Goal: Information Seeking & Learning: Check status

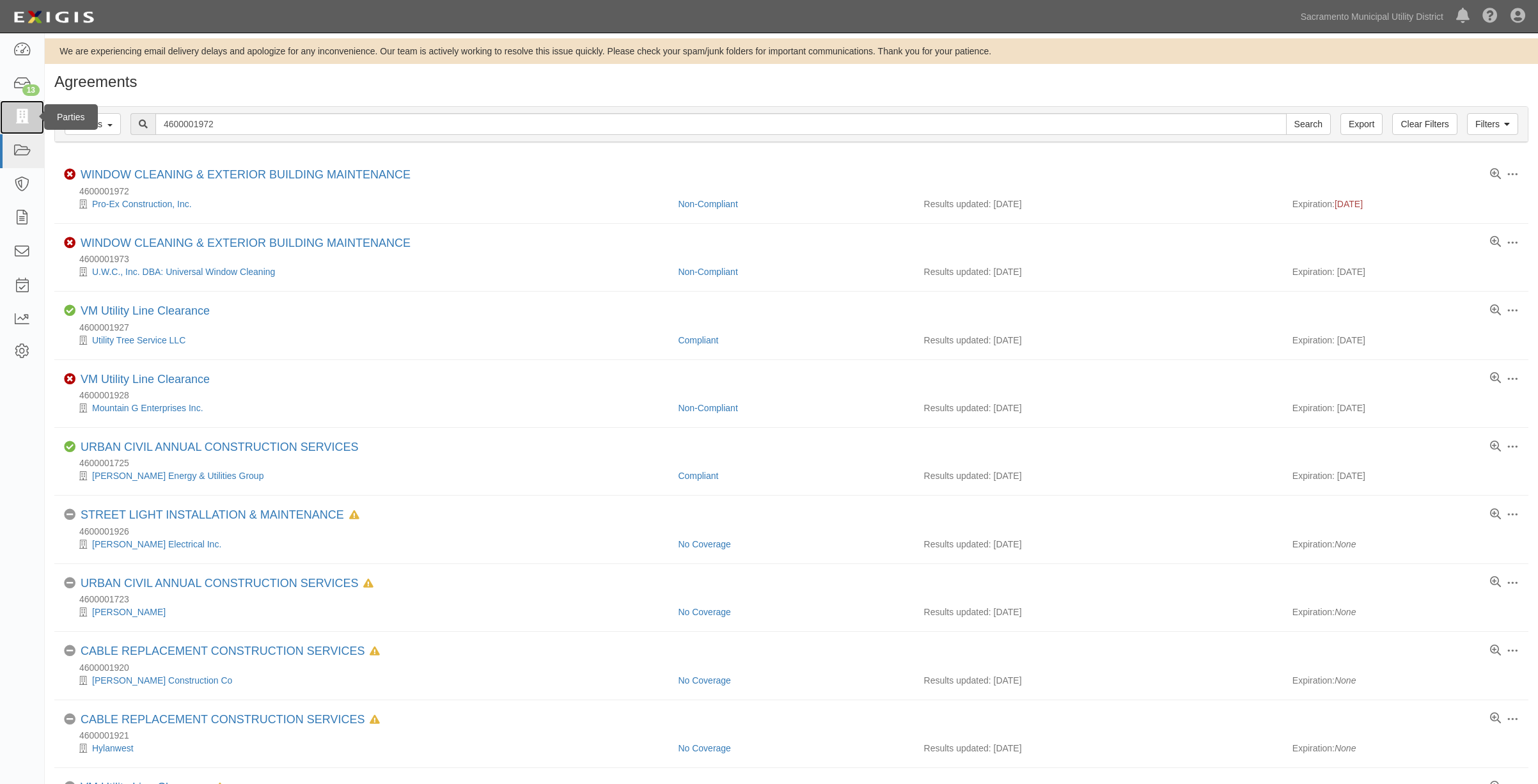
click at [11, 121] on link at bounding box center [22, 117] width 44 height 34
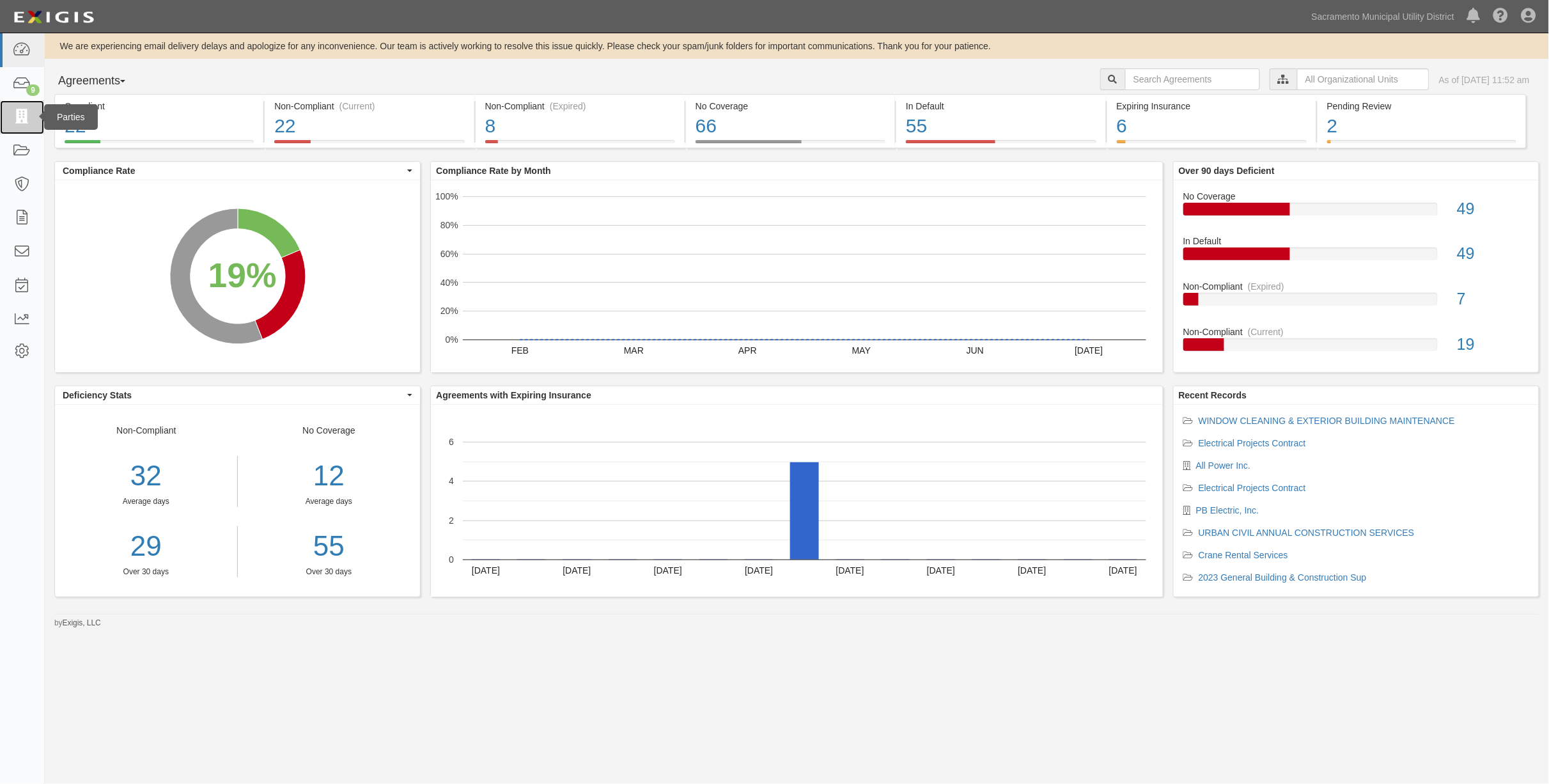
click at [23, 123] on icon at bounding box center [21, 117] width 18 height 15
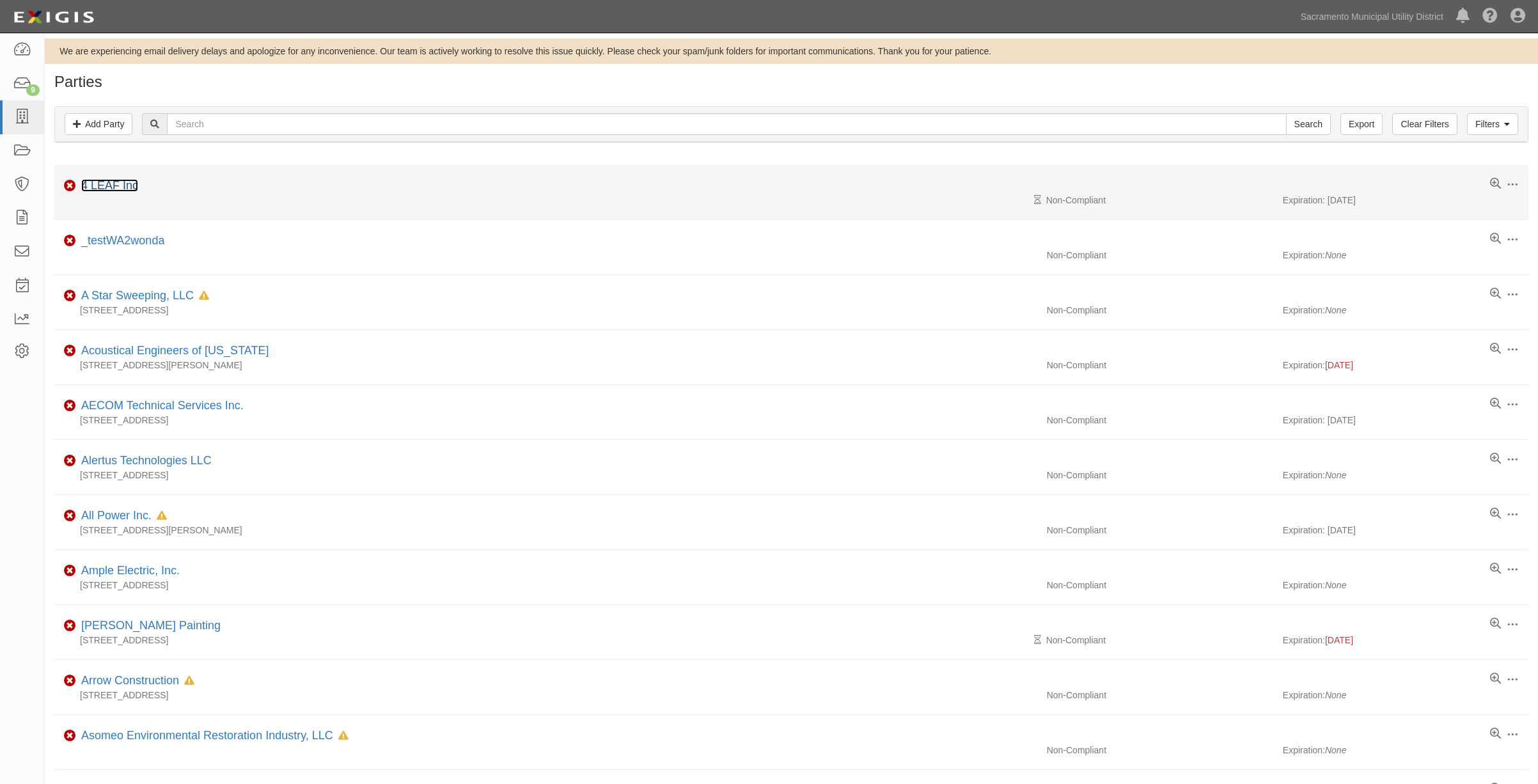
click at [87, 187] on link "4 LEAF Inc" at bounding box center [109, 185] width 57 height 13
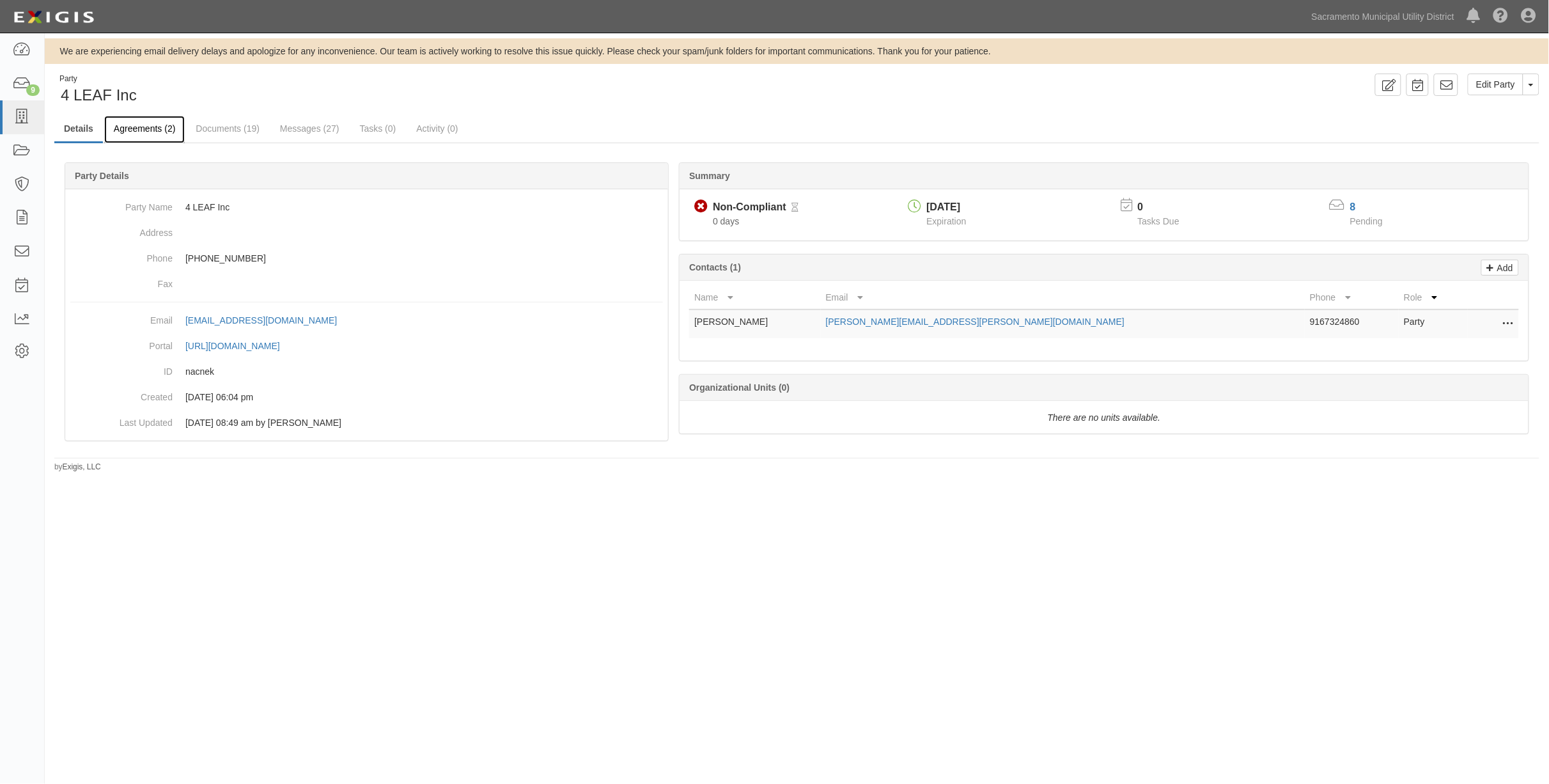
click at [129, 129] on link "Agreements (2)" at bounding box center [145, 129] width 80 height 27
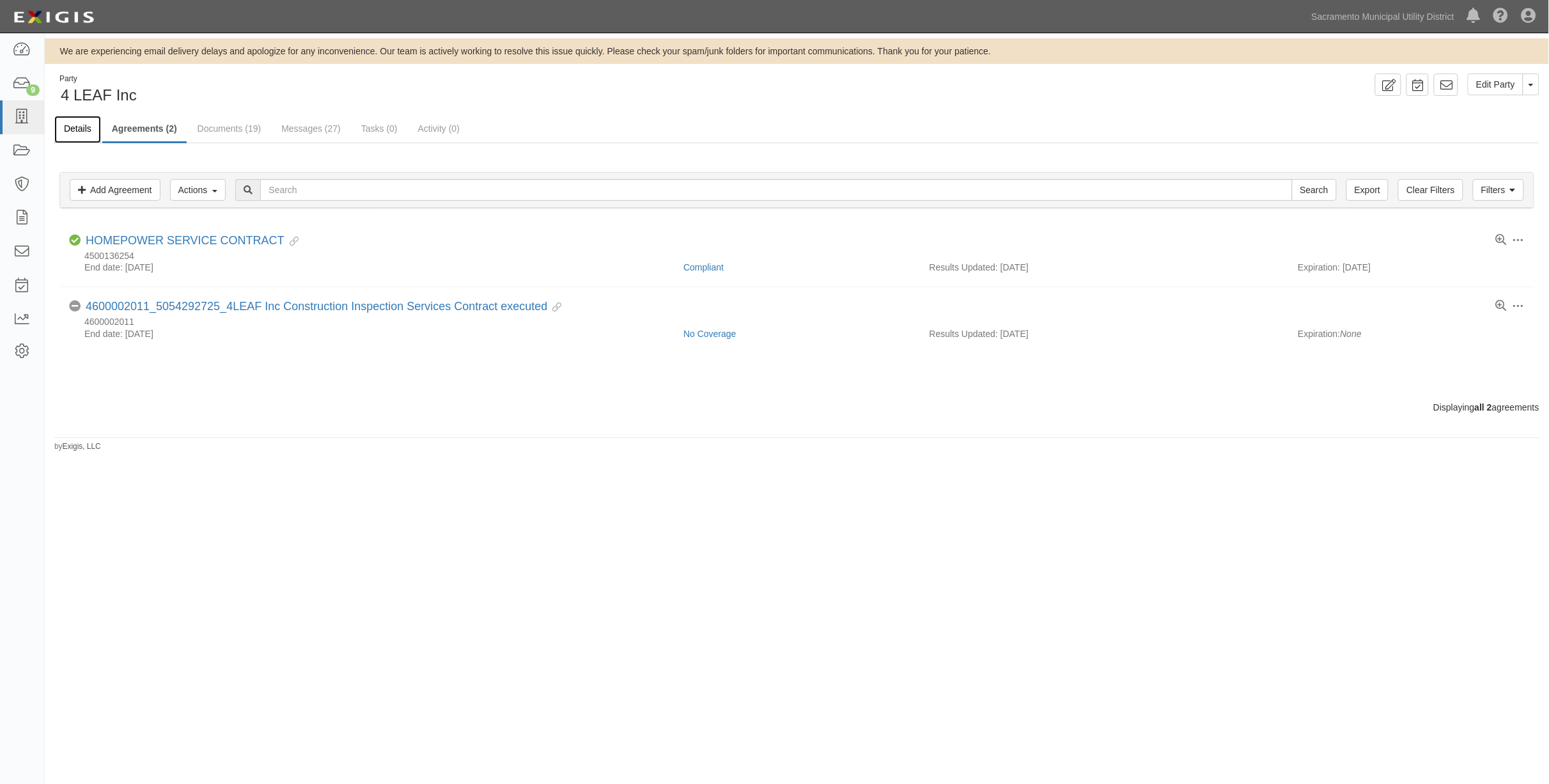
click at [68, 129] on link "Details" at bounding box center [78, 129] width 47 height 27
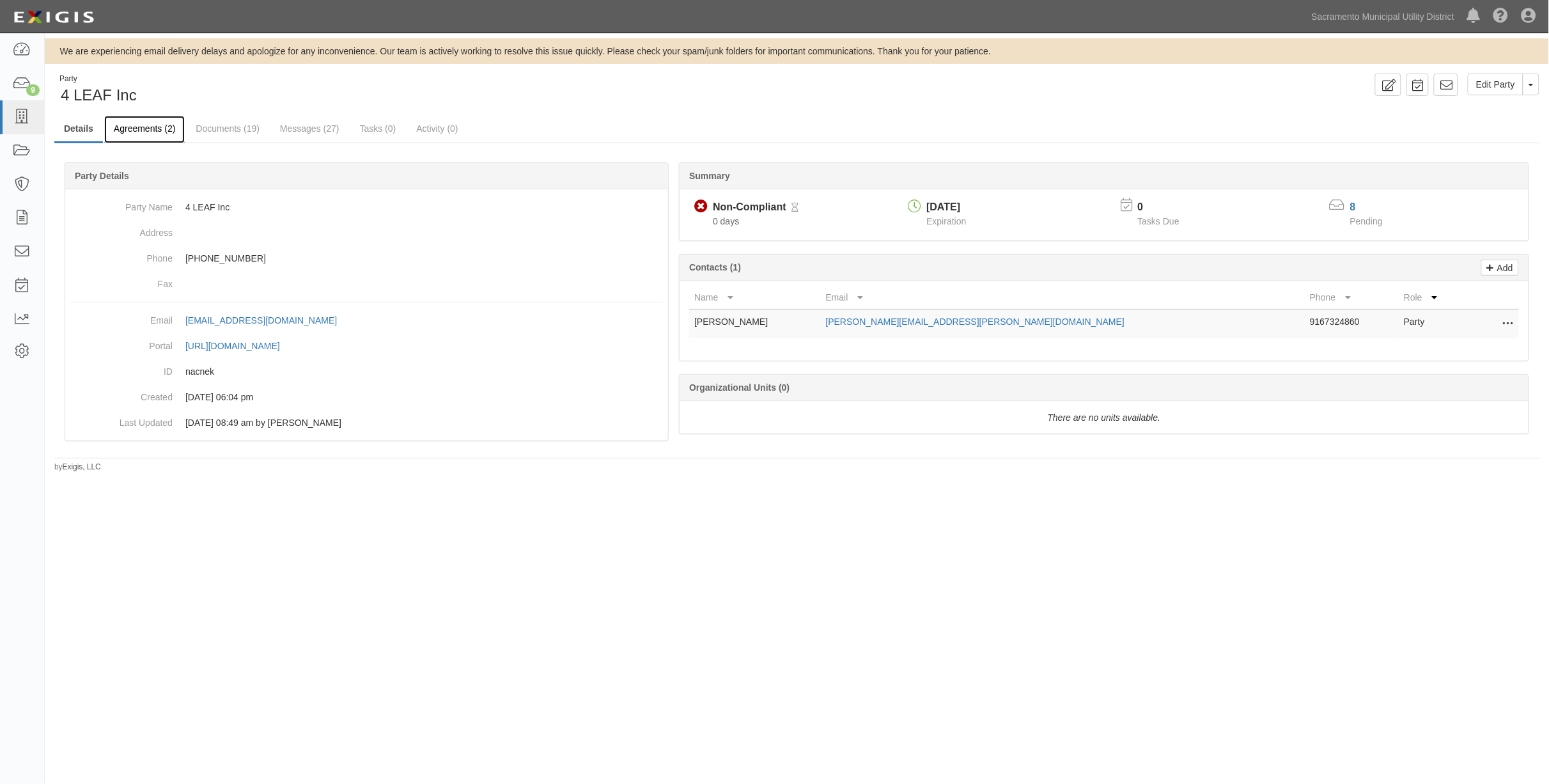
click at [155, 133] on link "Agreements (2)" at bounding box center [145, 129] width 80 height 27
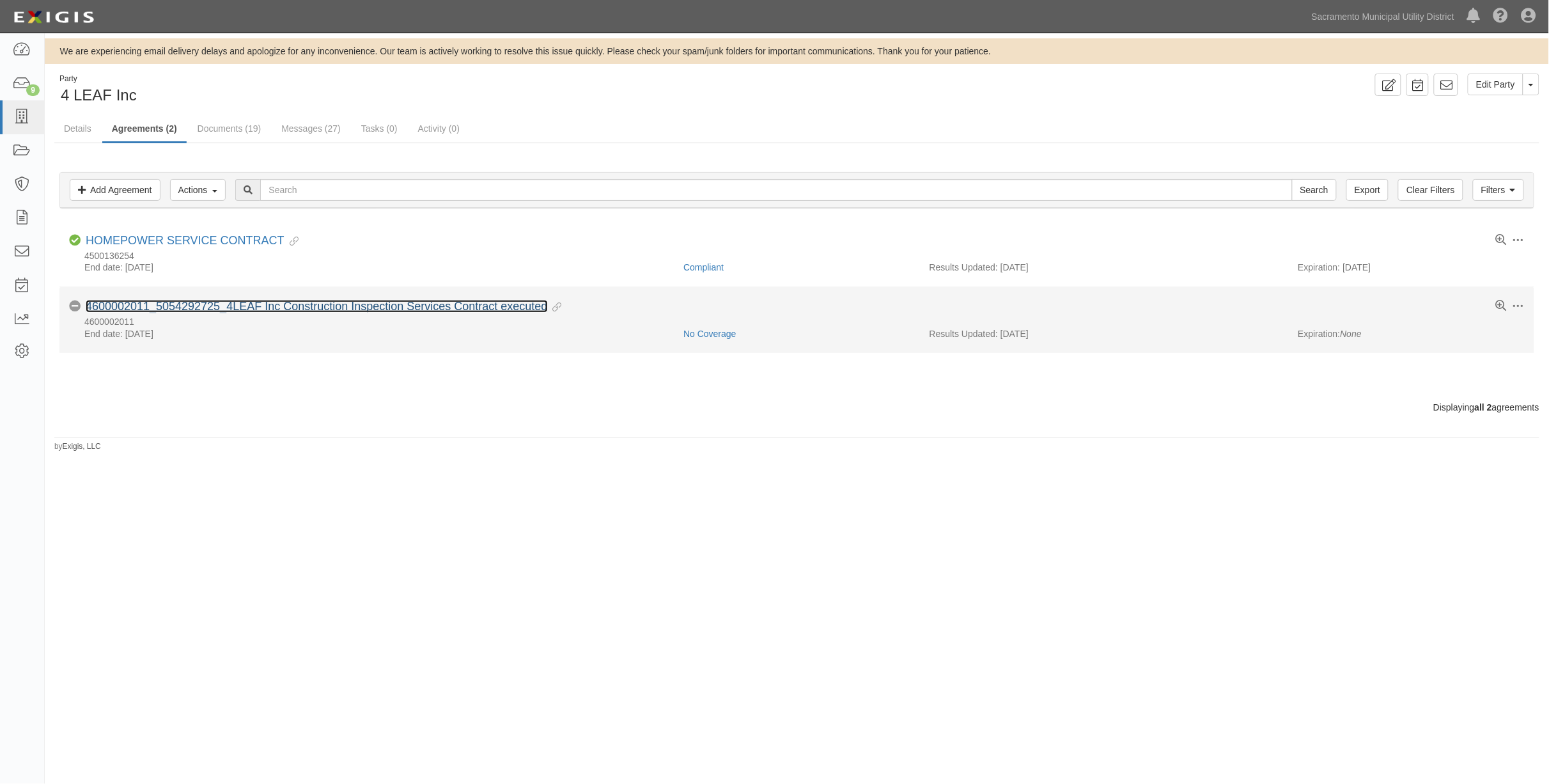
click at [317, 312] on link "4600002011_5054292725_4LEAF Inc Construction Inspection Services Contract execu…" at bounding box center [317, 306] width 463 height 13
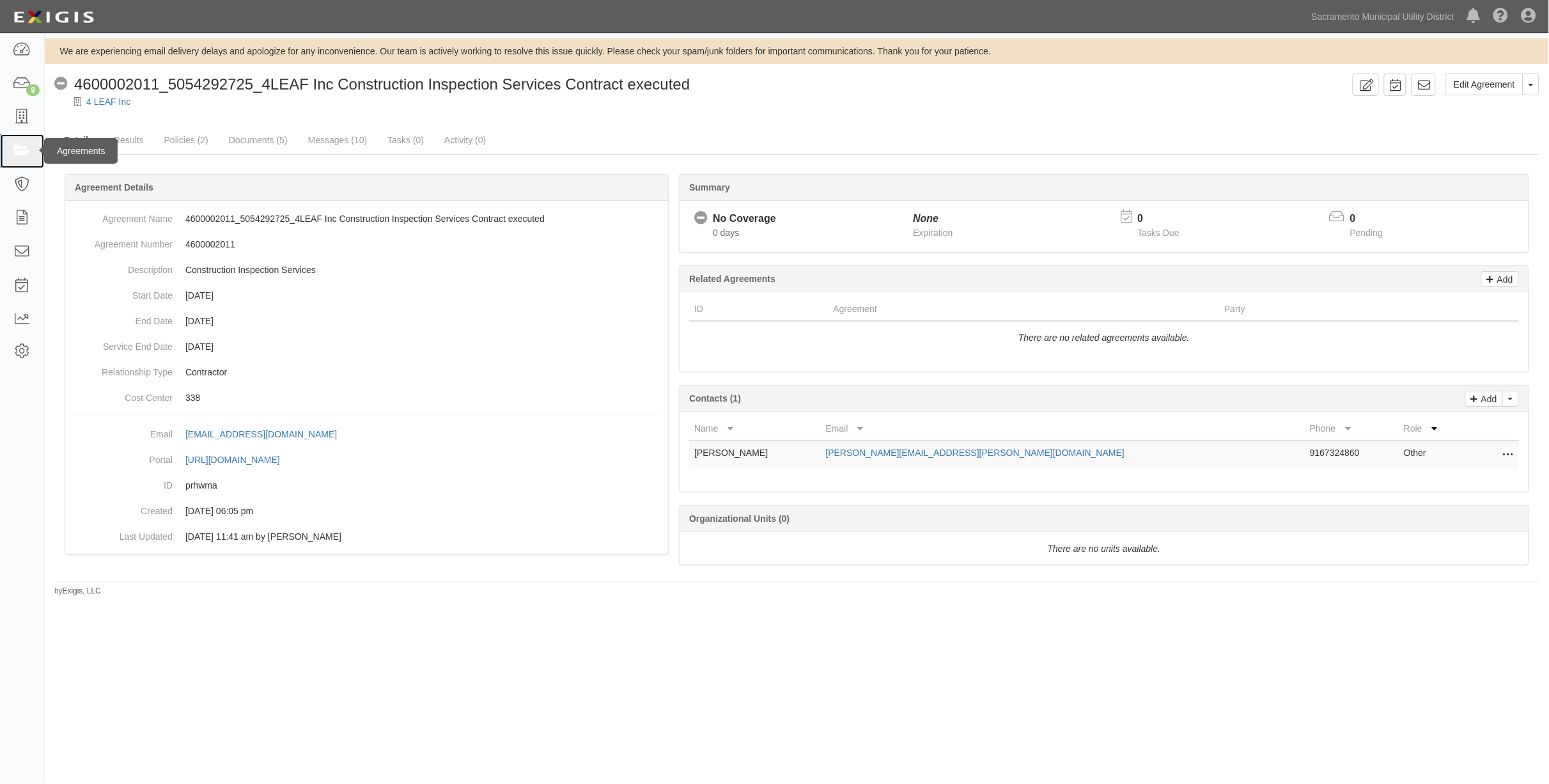
click at [19, 144] on icon at bounding box center [21, 151] width 18 height 15
click at [27, 110] on icon at bounding box center [21, 117] width 18 height 15
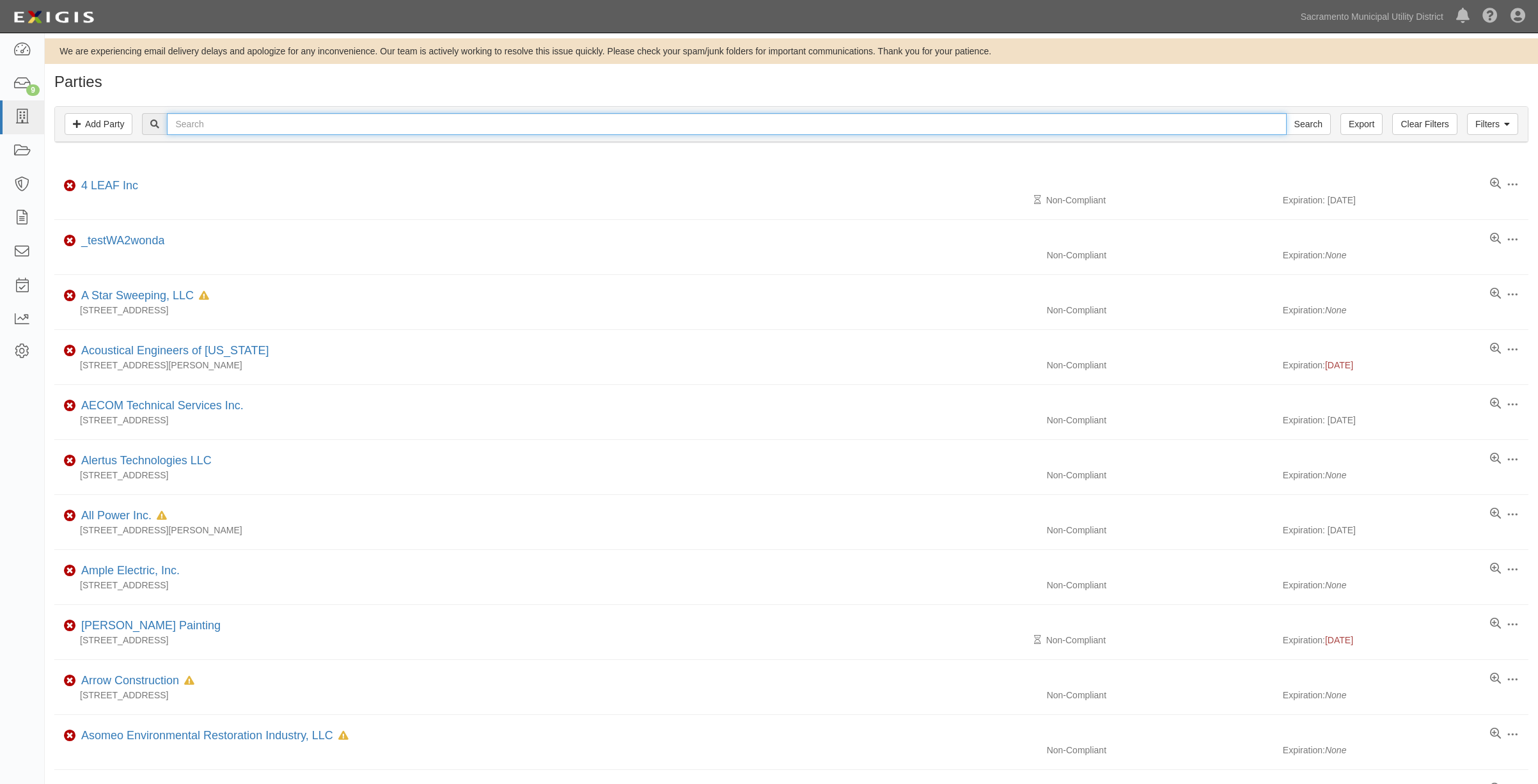
click at [265, 131] on input "text" at bounding box center [726, 123] width 1119 height 22
type input "hangtown"
click at [1286, 113] on input "Search" at bounding box center [1307, 123] width 44 height 22
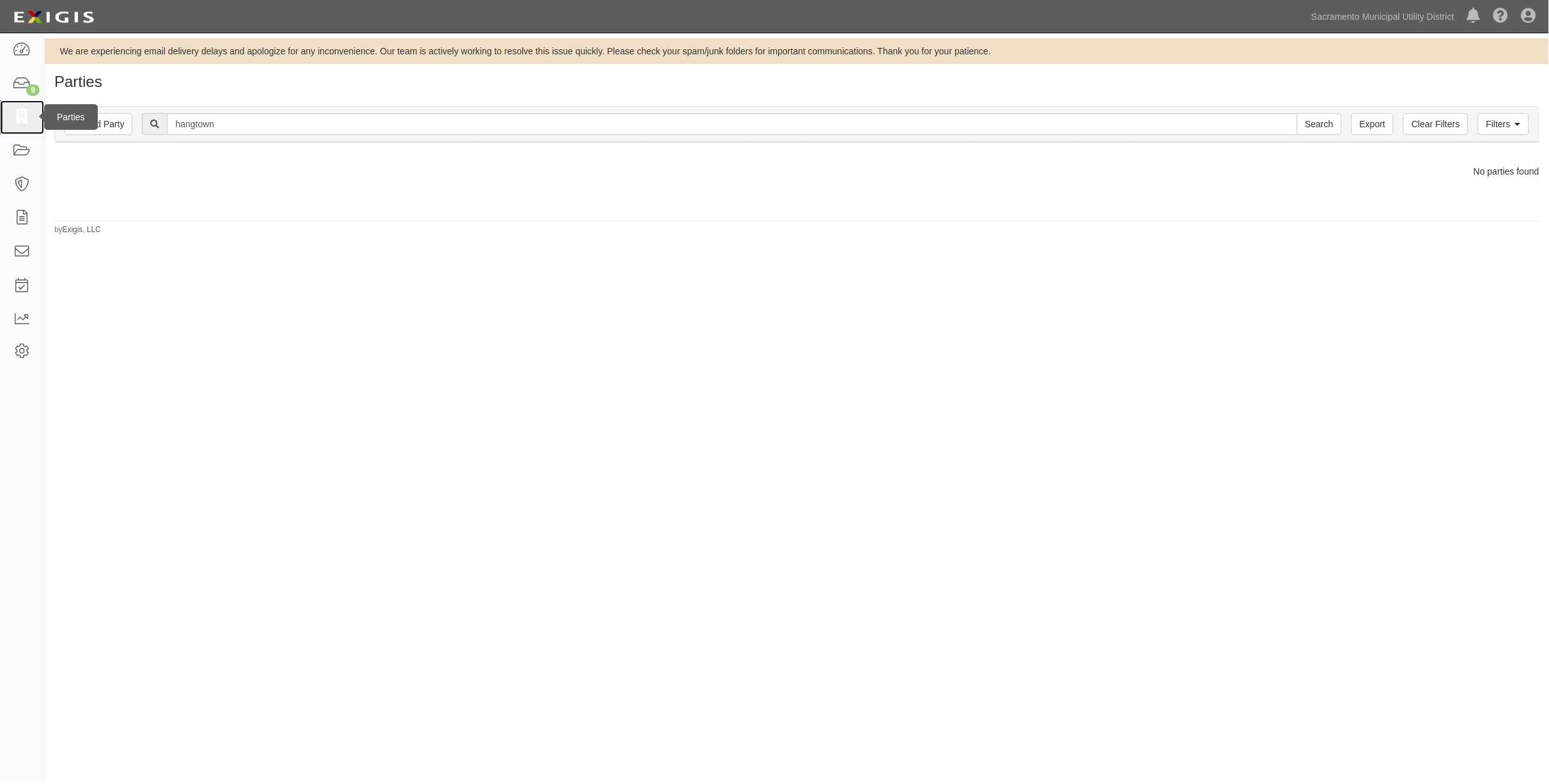
click at [18, 120] on icon at bounding box center [21, 117] width 18 height 15
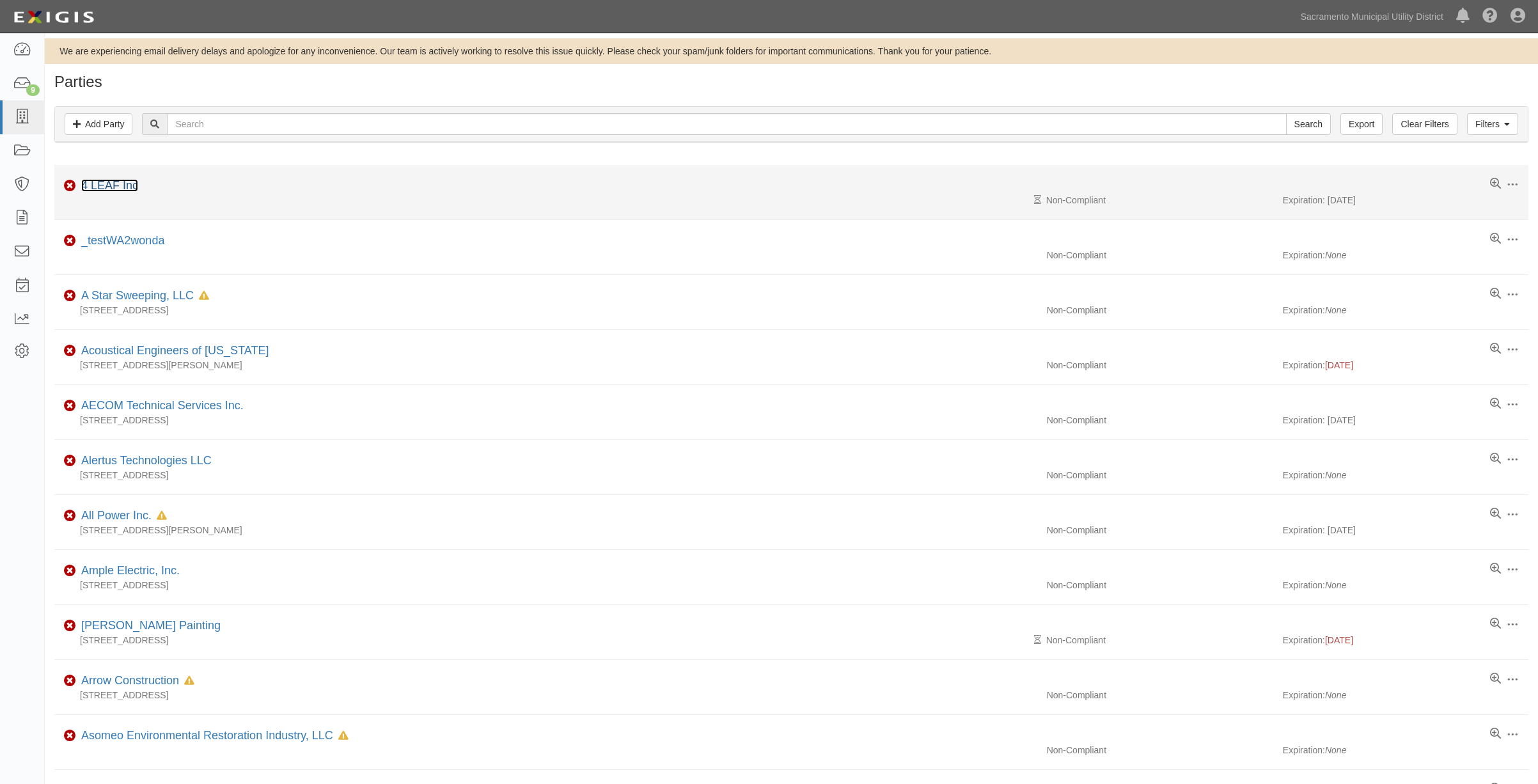
click at [109, 184] on link "4 LEAF Inc" at bounding box center [109, 185] width 57 height 13
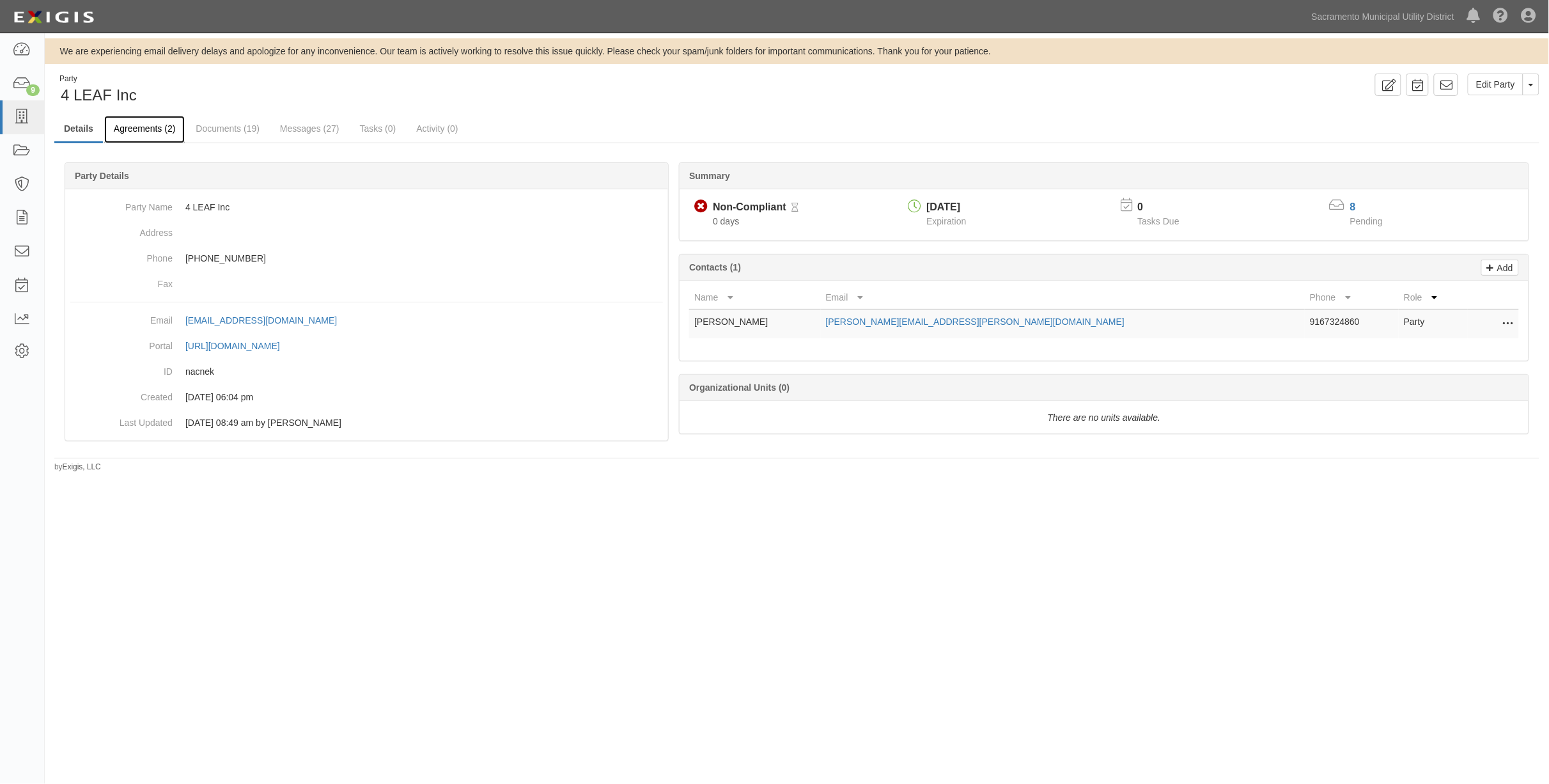
click at [150, 125] on link "Agreements (2)" at bounding box center [145, 129] width 80 height 27
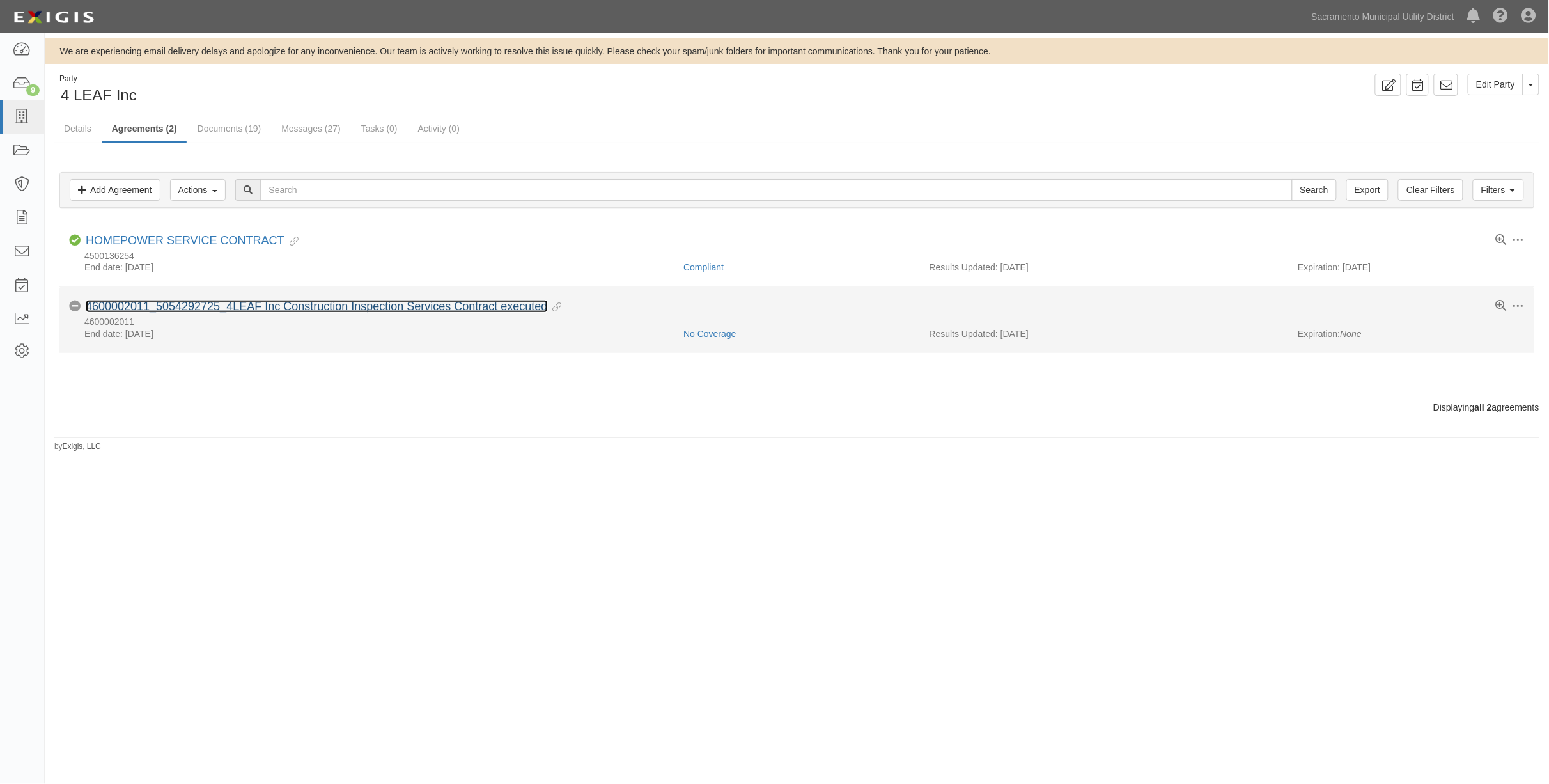
click at [184, 305] on link "4600002011_5054292725_4LEAF Inc Construction Inspection Services Contract execu…" at bounding box center [317, 306] width 463 height 13
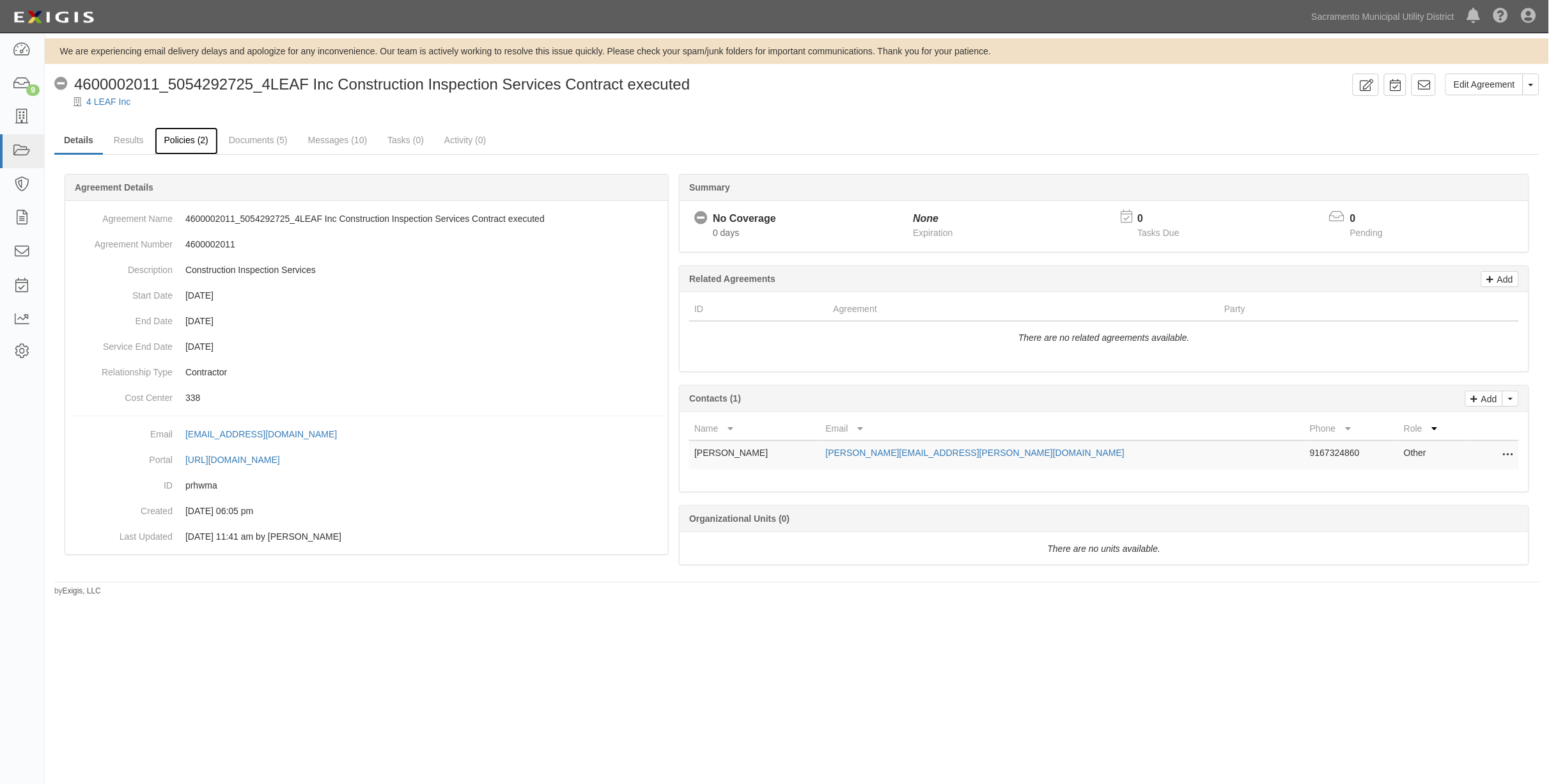
click at [184, 131] on link "Policies (2)" at bounding box center [186, 140] width 63 height 27
